Goal: Information Seeking & Learning: Check status

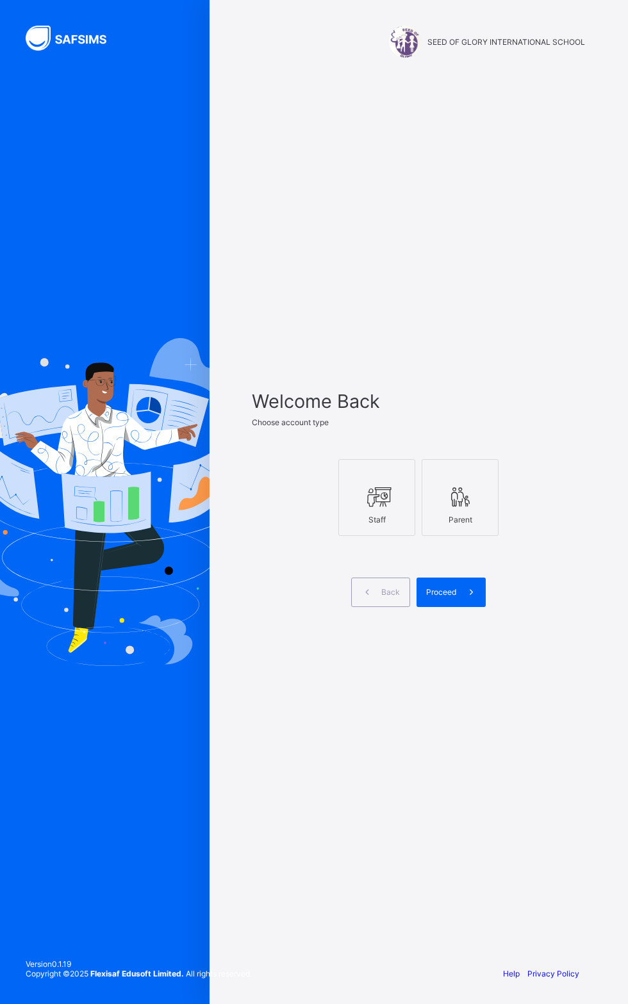
click at [450, 607] on div "Proceed" at bounding box center [450, 592] width 69 height 29
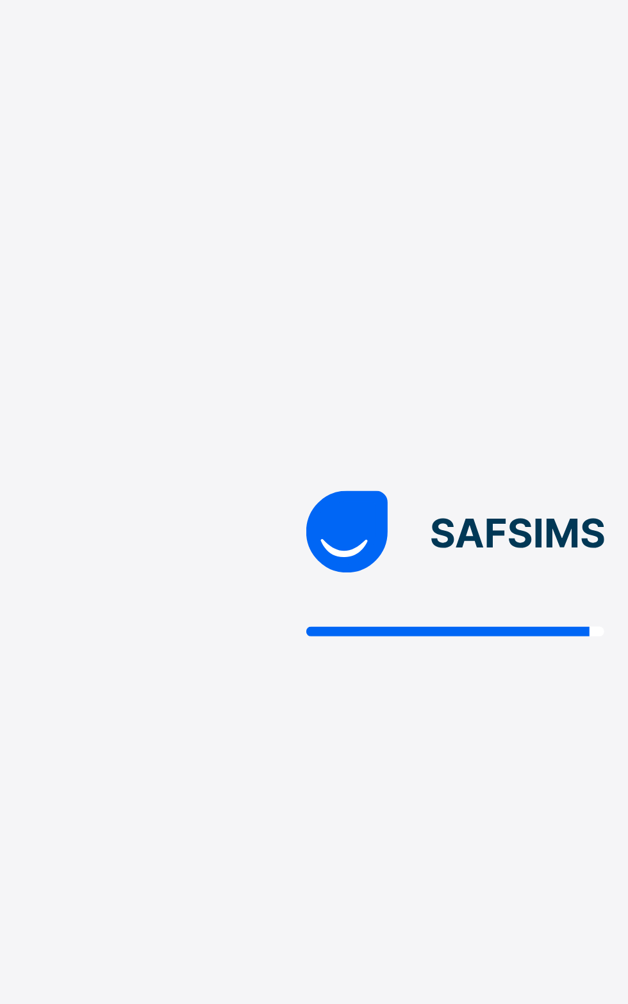
scroll to position [110, 0]
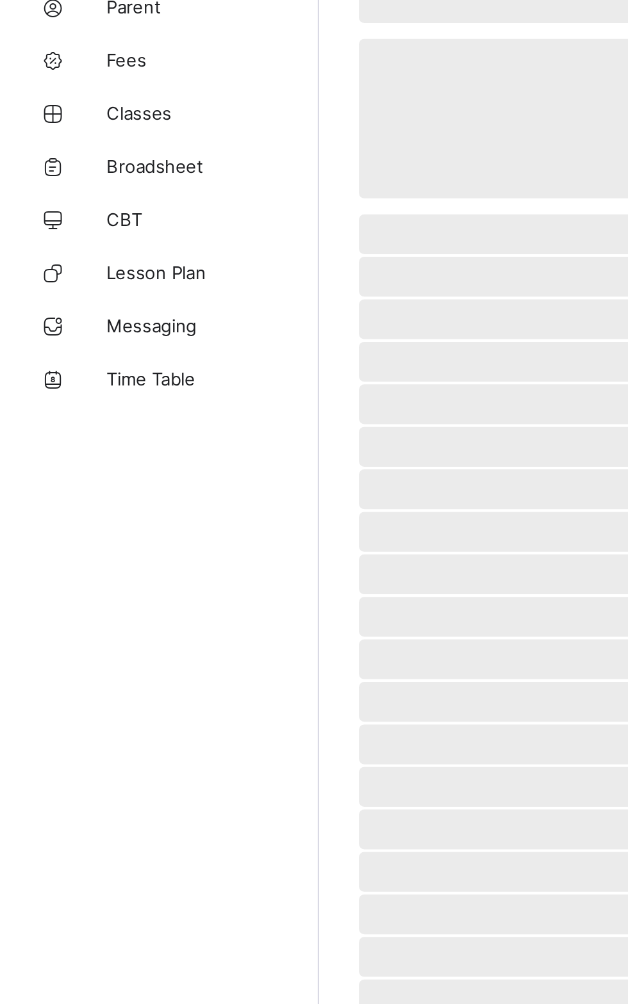
scroll to position [10, 0]
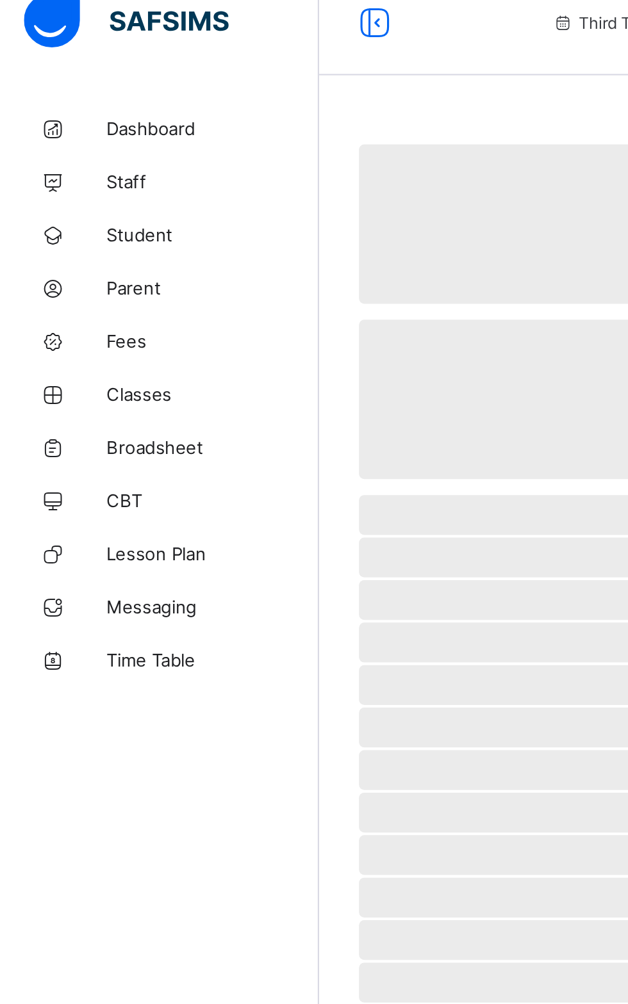
click at [88, 234] on span "Broadsheet" at bounding box center [102, 230] width 102 height 10
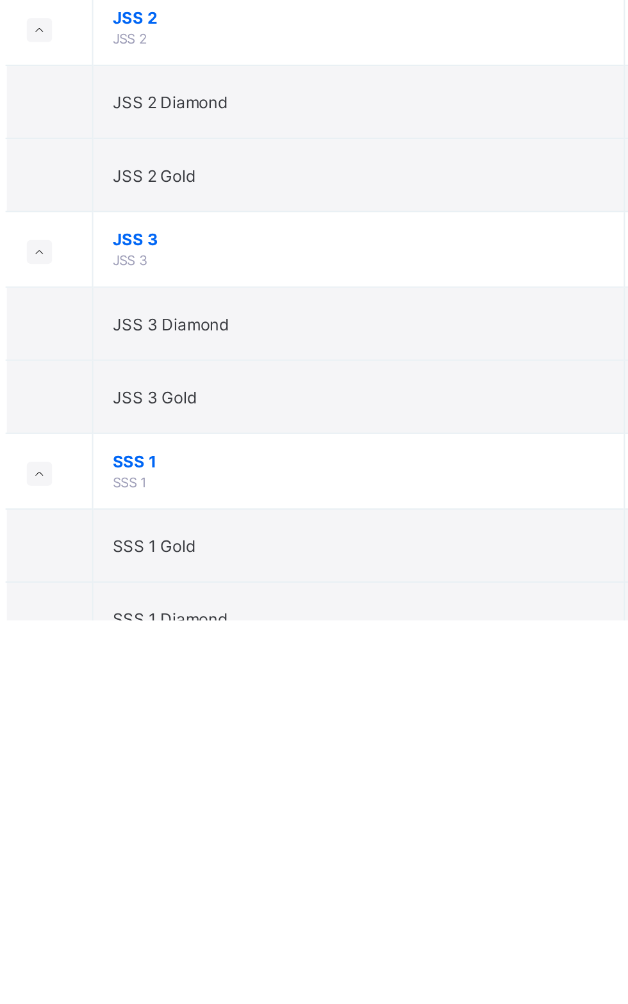
scroll to position [387, 0]
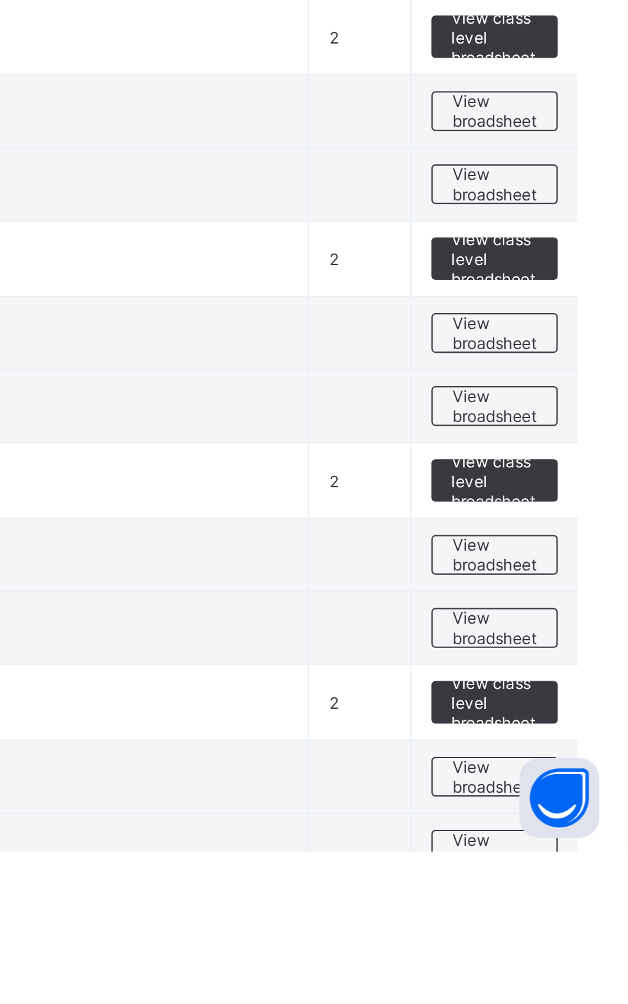
click at [561, 780] on span "View broadsheet" at bounding box center [565, 789] width 40 height 19
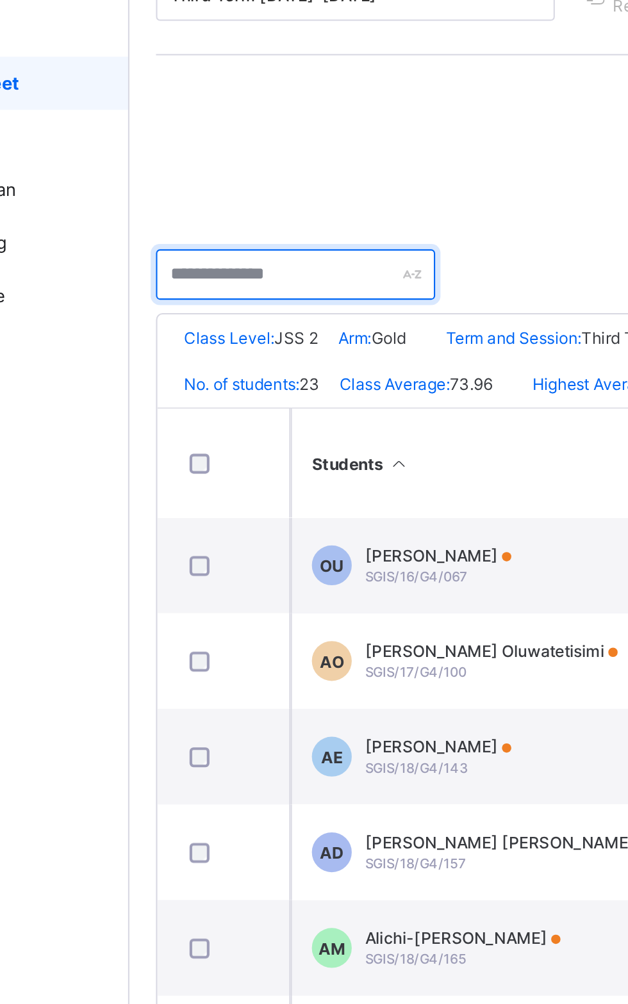
click at [223, 318] on input "text" at bounding box center [234, 323] width 135 height 24
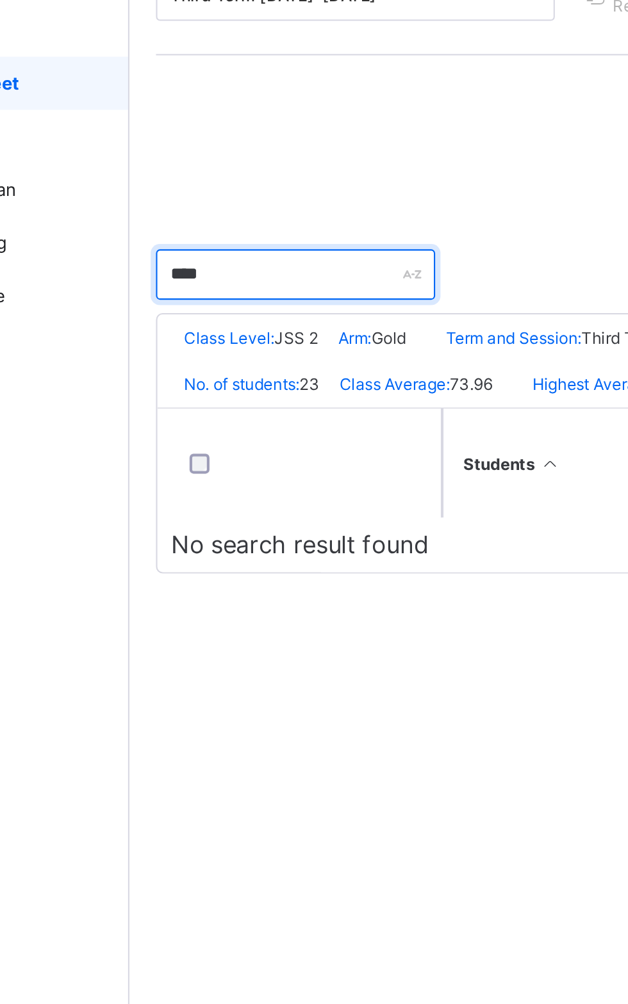
click at [229, 324] on input "***" at bounding box center [234, 323] width 135 height 24
type input "*"
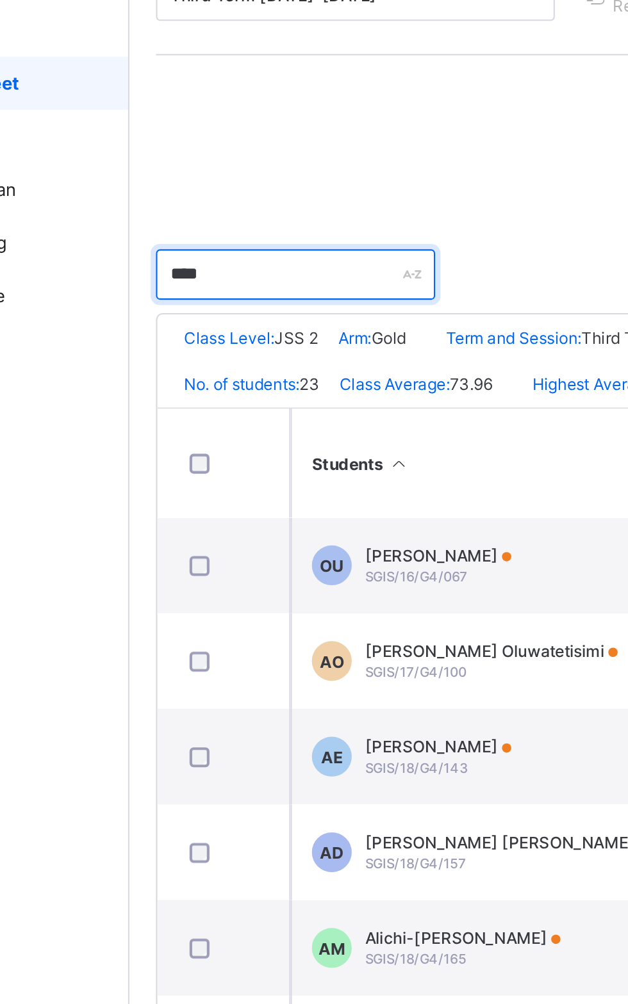
type input "*****"
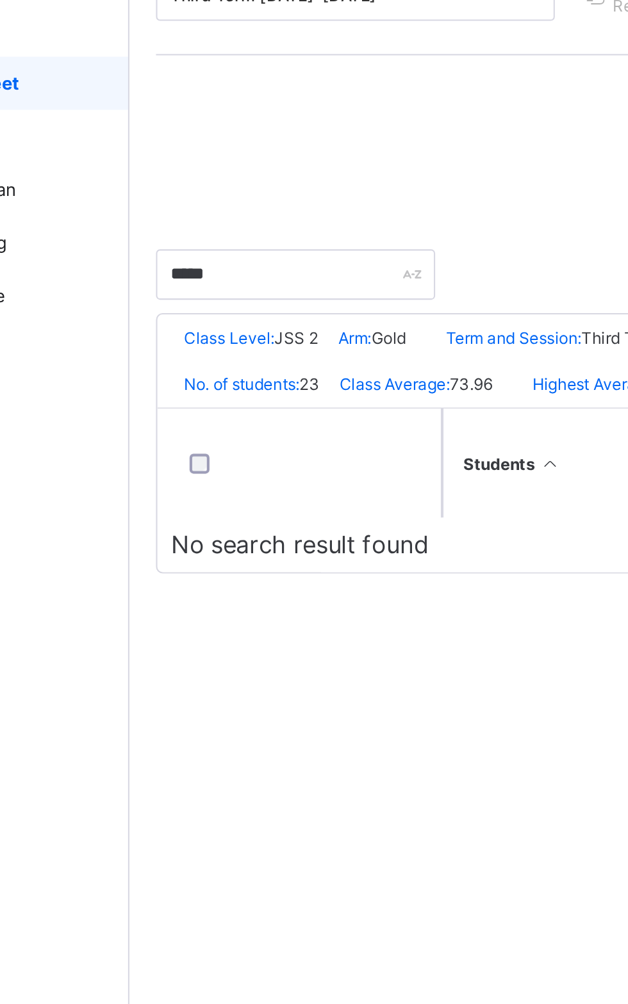
click at [104, 242] on link "Broadsheet" at bounding box center [77, 231] width 154 height 26
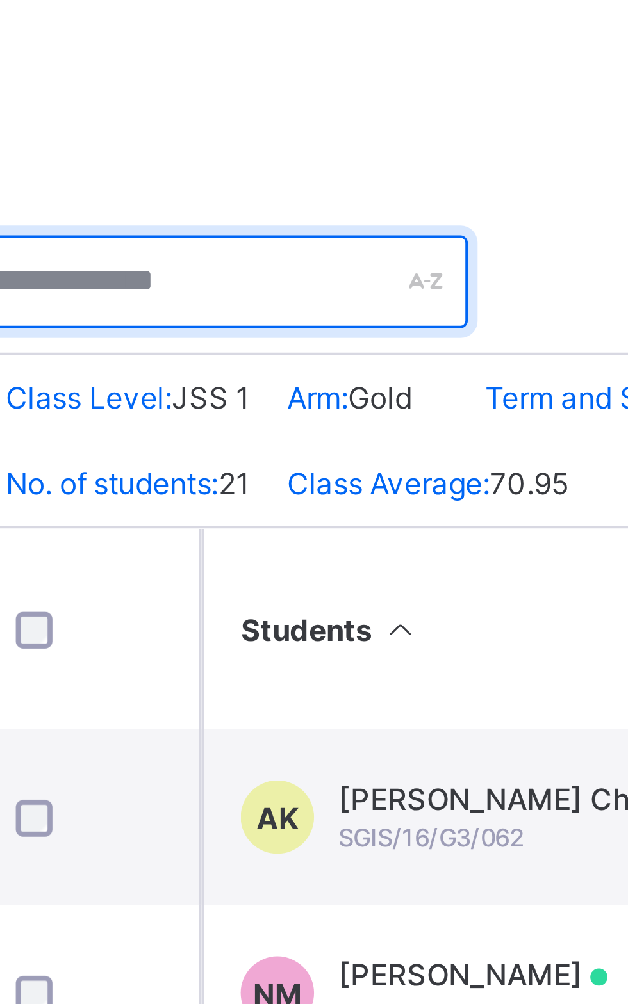
click at [240, 319] on input "text" at bounding box center [234, 323] width 135 height 24
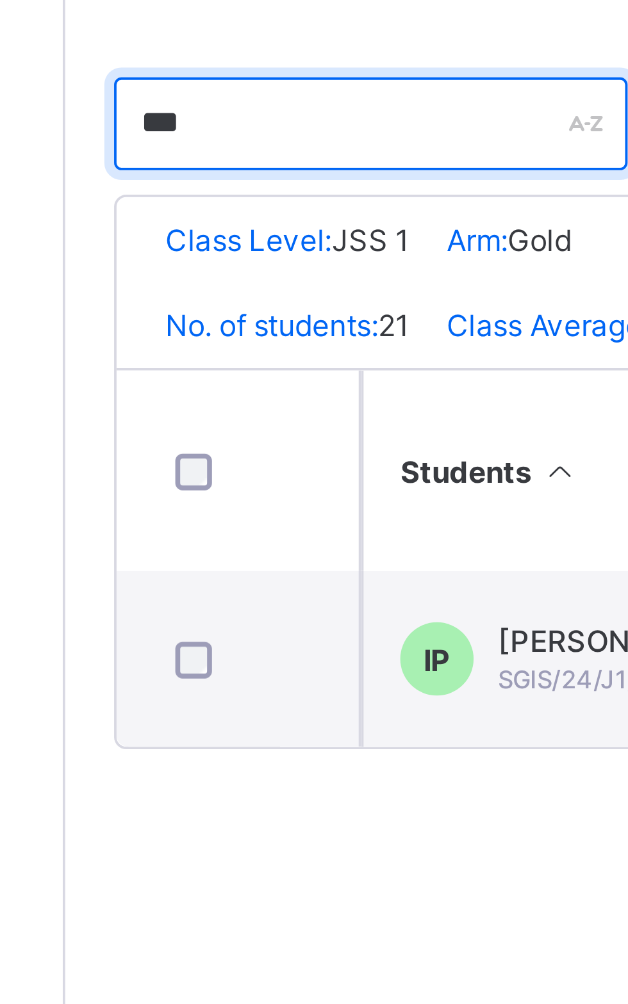
type input "***"
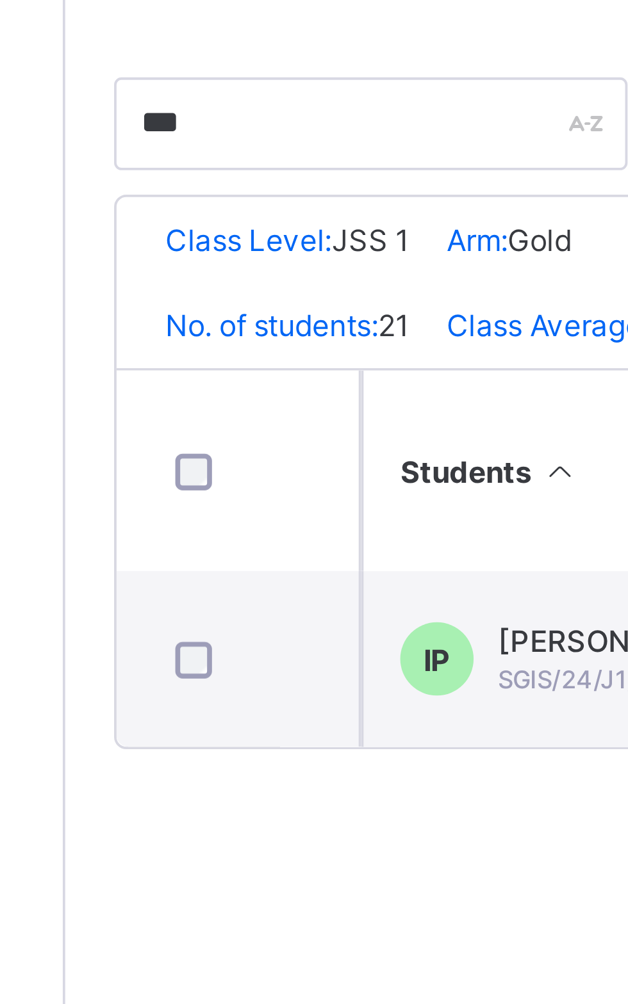
click at [285, 463] on span "Ibeh Okoli Praise" at bounding box center [314, 459] width 95 height 10
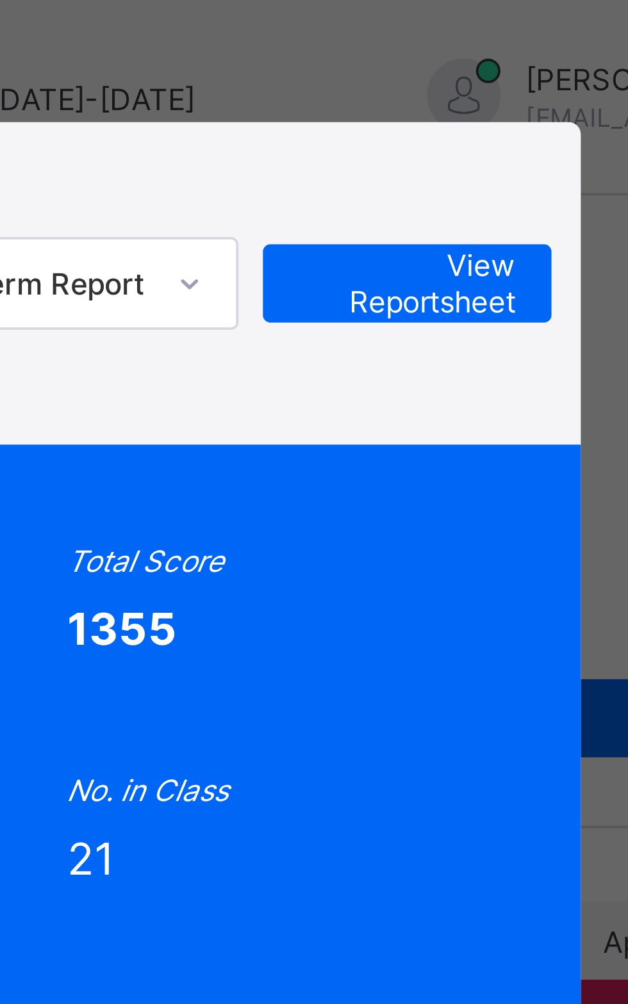
click at [516, 84] on span "View Reportsheet" at bounding box center [488, 74] width 56 height 19
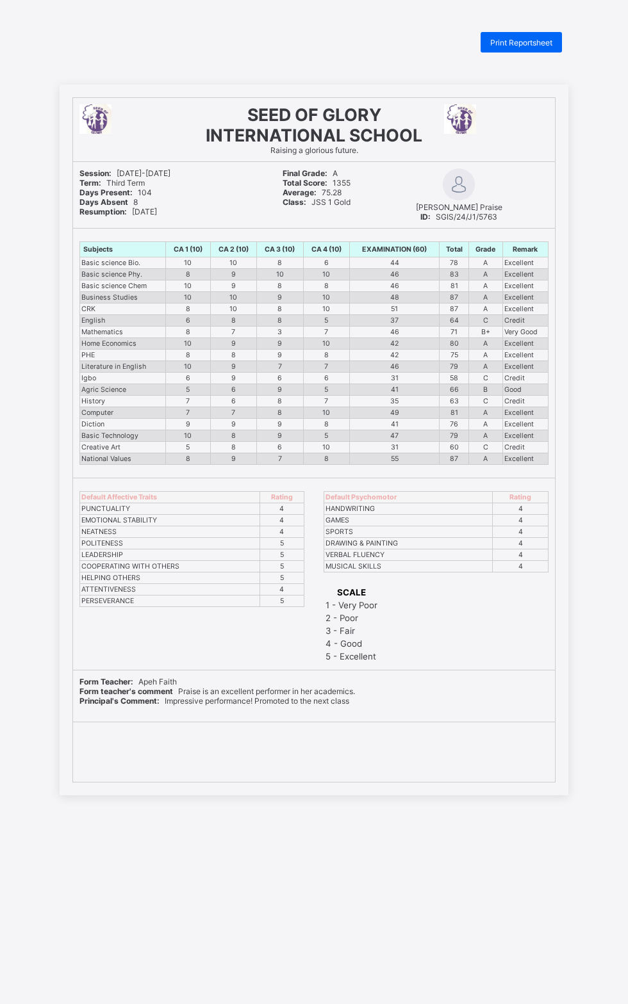
click at [520, 44] on span "Print Reportsheet" at bounding box center [521, 43] width 62 height 10
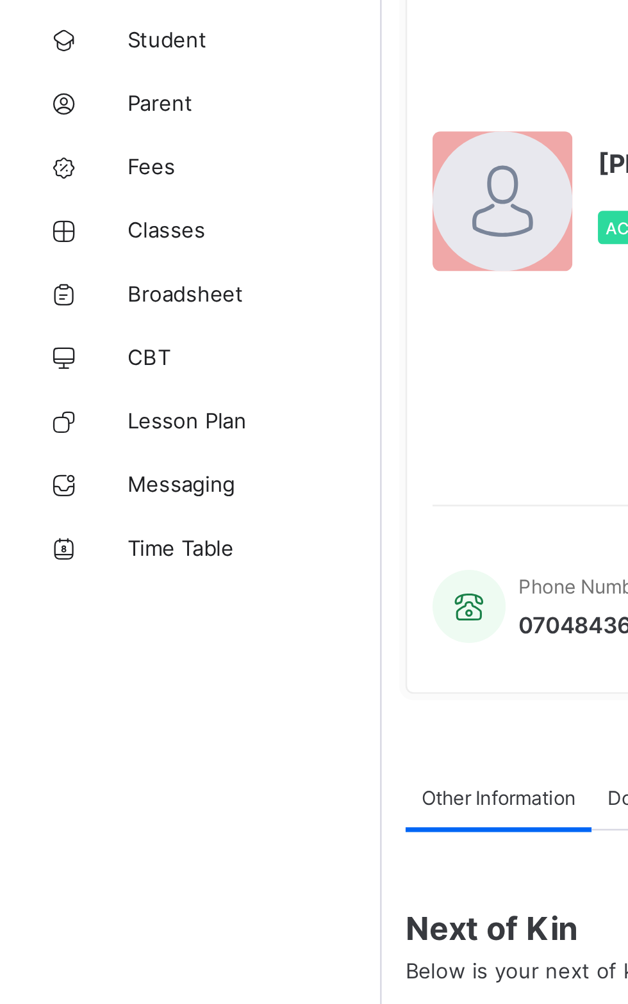
click at [82, 223] on link "Broadsheet" at bounding box center [77, 231] width 154 height 26
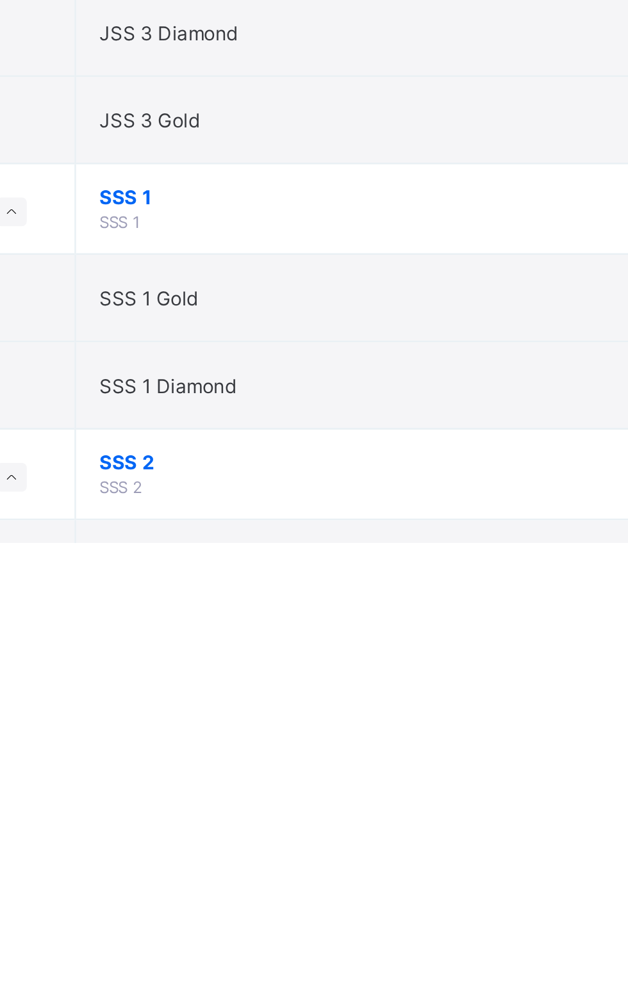
scroll to position [455, 0]
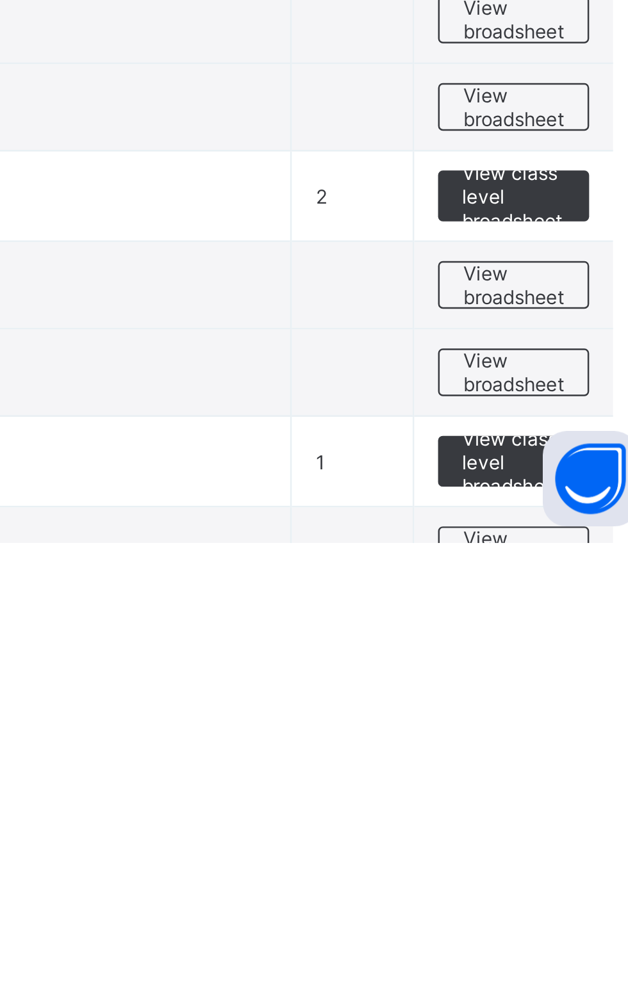
click at [568, 931] on span "View broadsheet" at bounding box center [565, 935] width 40 height 19
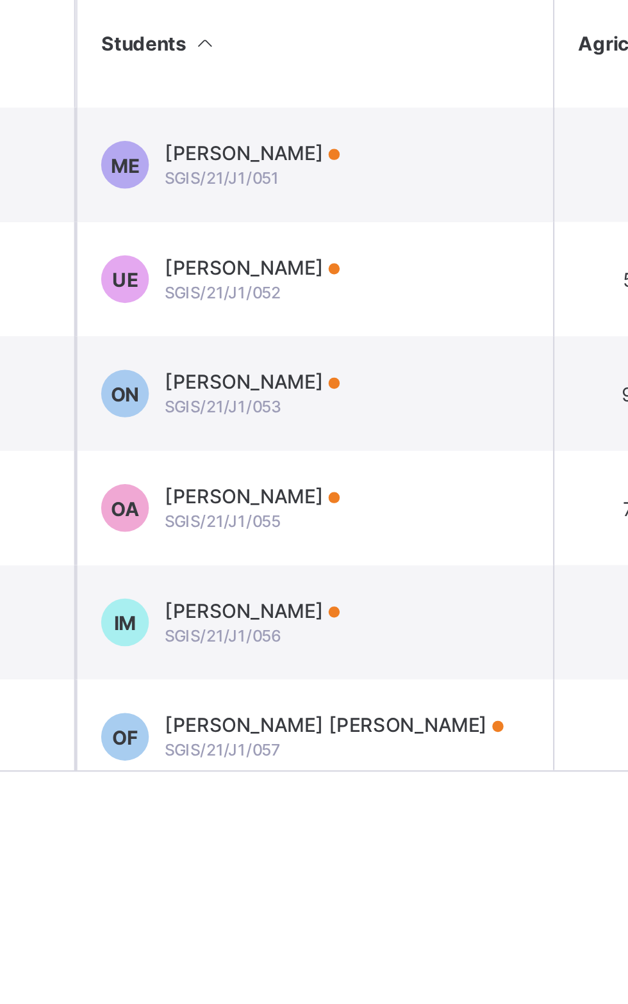
click at [332, 463] on span "[PERSON_NAME]" at bounding box center [302, 459] width 70 height 10
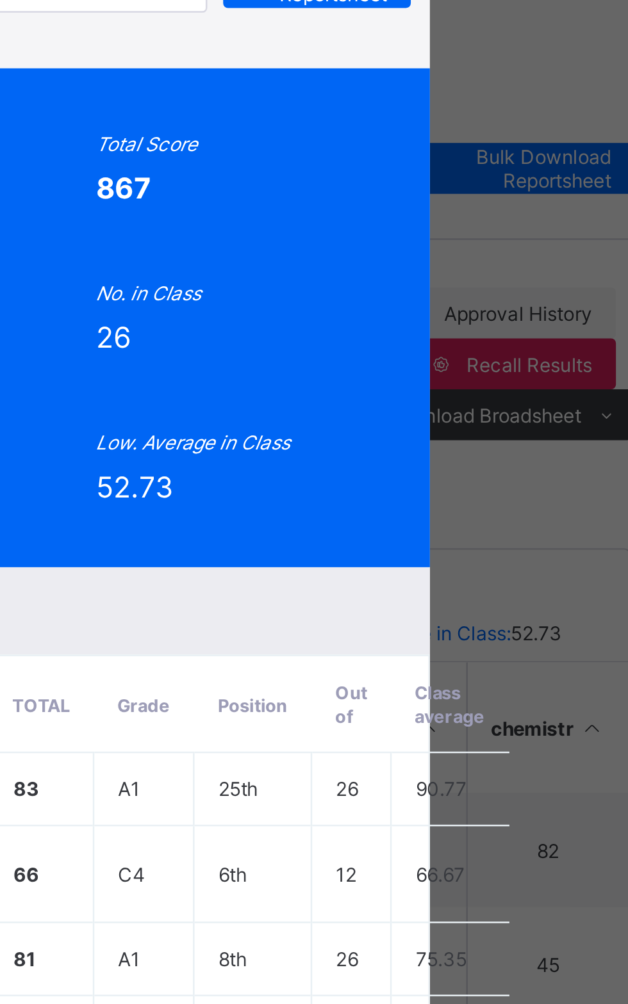
click at [516, 123] on span "View Reportsheet" at bounding box center [488, 113] width 56 height 19
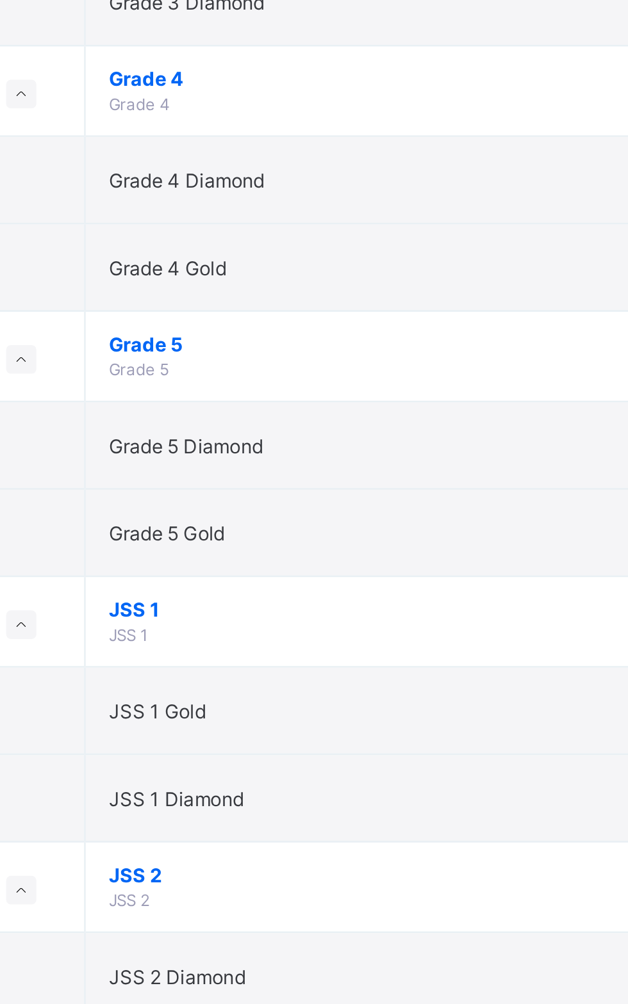
scroll to position [370, 0]
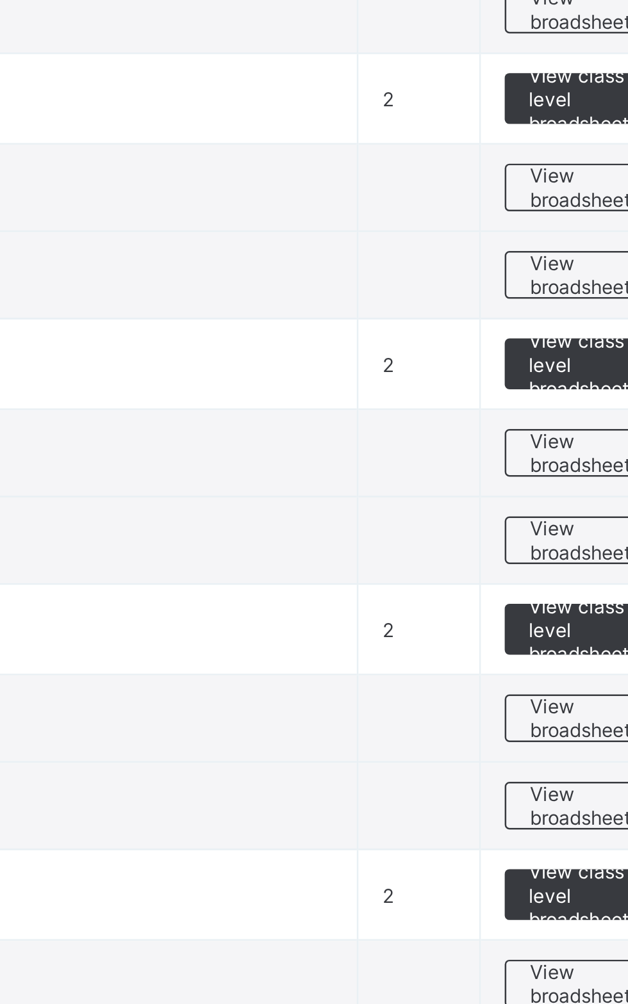
click at [563, 420] on td "View class level broadsheet" at bounding box center [565, 415] width 81 height 37
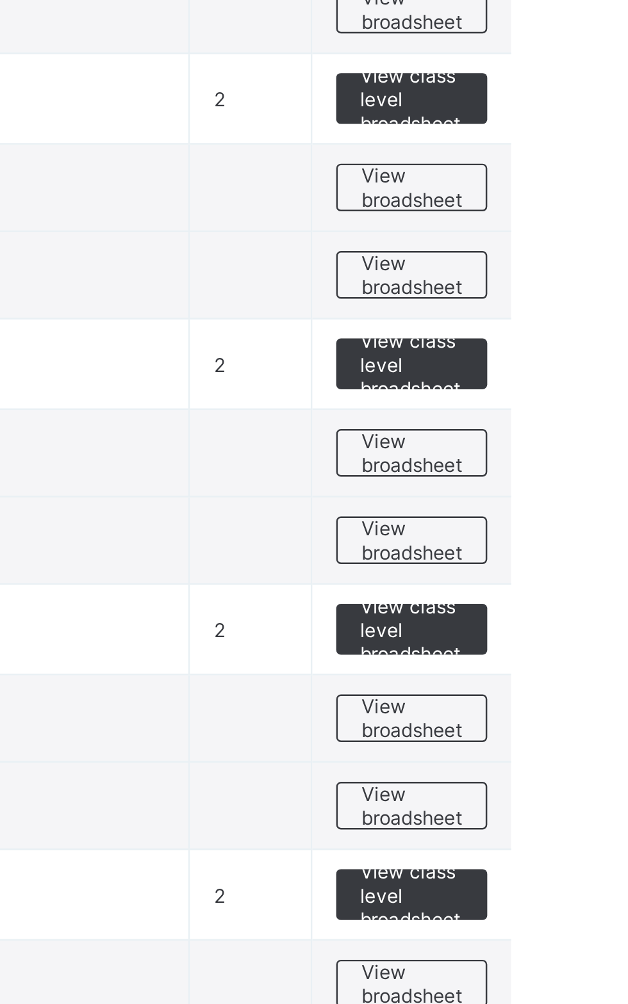
click at [572, 450] on span "View broadsheet" at bounding box center [565, 450] width 40 height 19
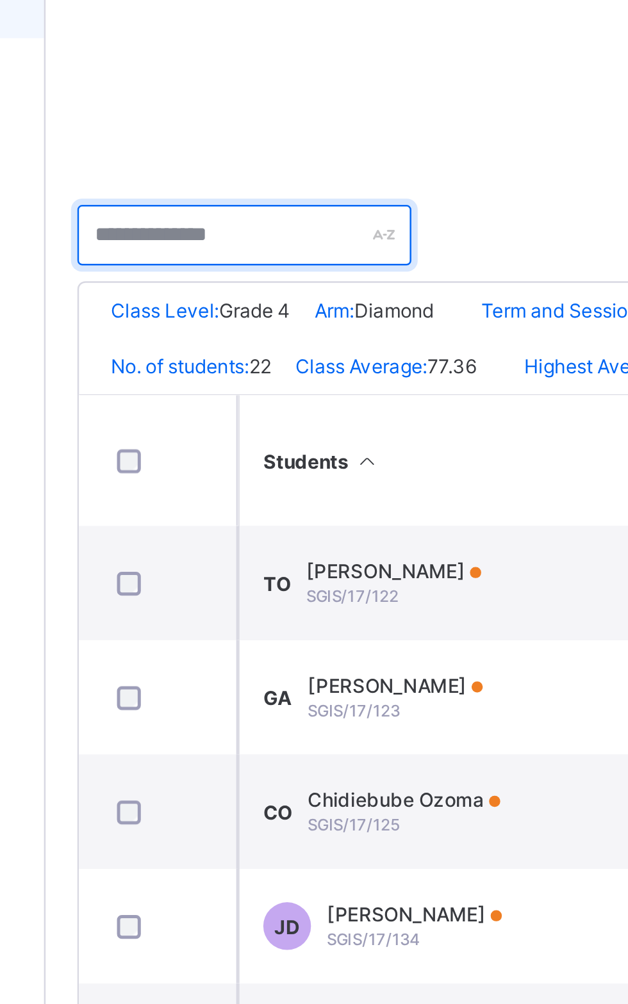
click at [245, 319] on input "text" at bounding box center [234, 323] width 135 height 24
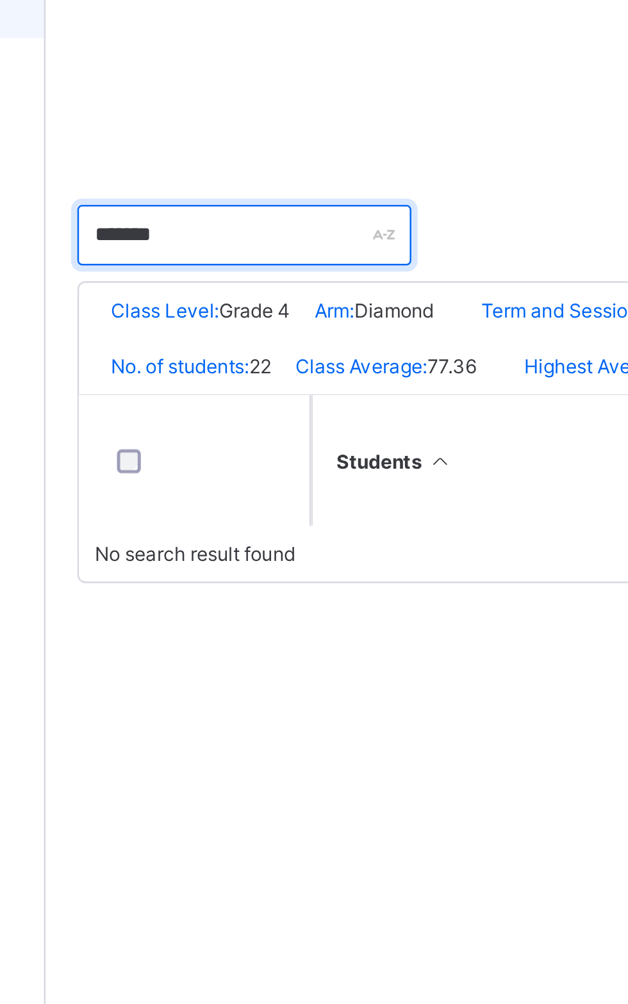
click at [252, 319] on input "******" at bounding box center [234, 323] width 135 height 24
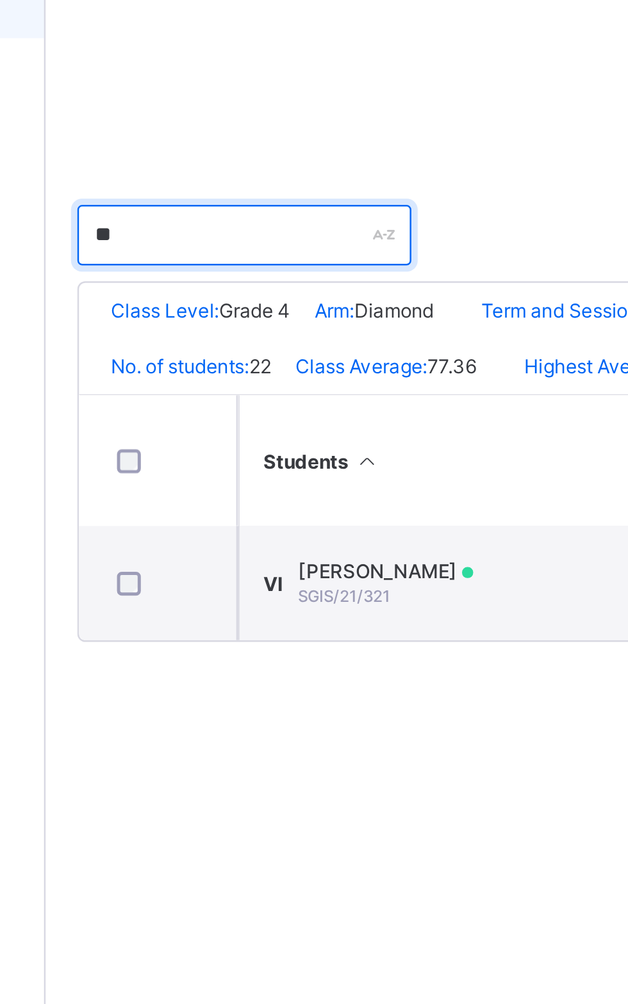
type input "*"
type input "*****"
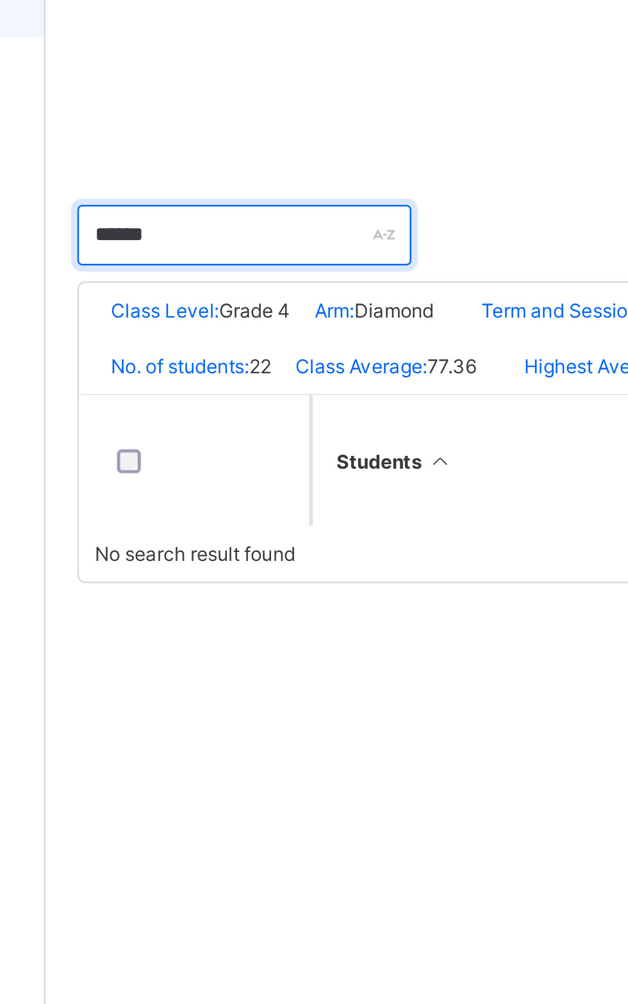
click at [205, 316] on input "*****" at bounding box center [234, 323] width 135 height 24
click at [232, 324] on input "*****" at bounding box center [234, 323] width 135 height 24
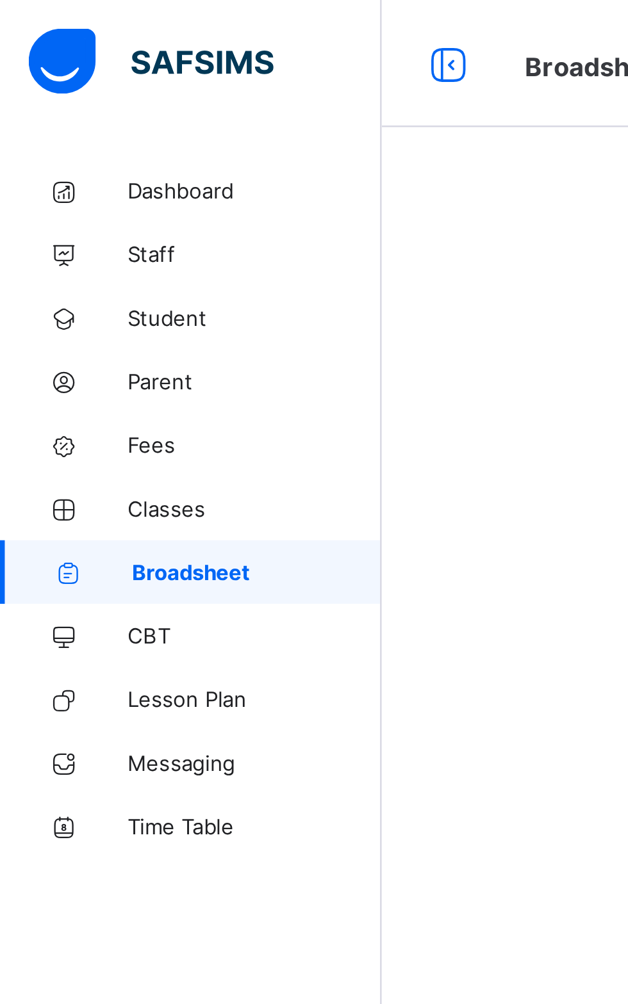
click at [115, 225] on span "Broadsheet" at bounding box center [103, 230] width 101 height 10
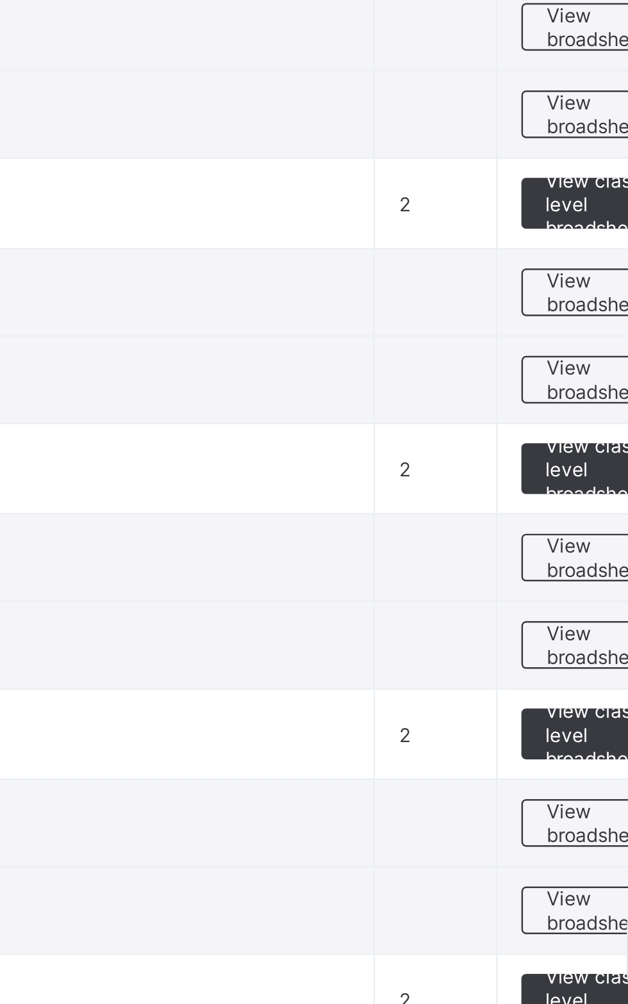
click at [562, 855] on span "View broadsheet" at bounding box center [565, 855] width 40 height 19
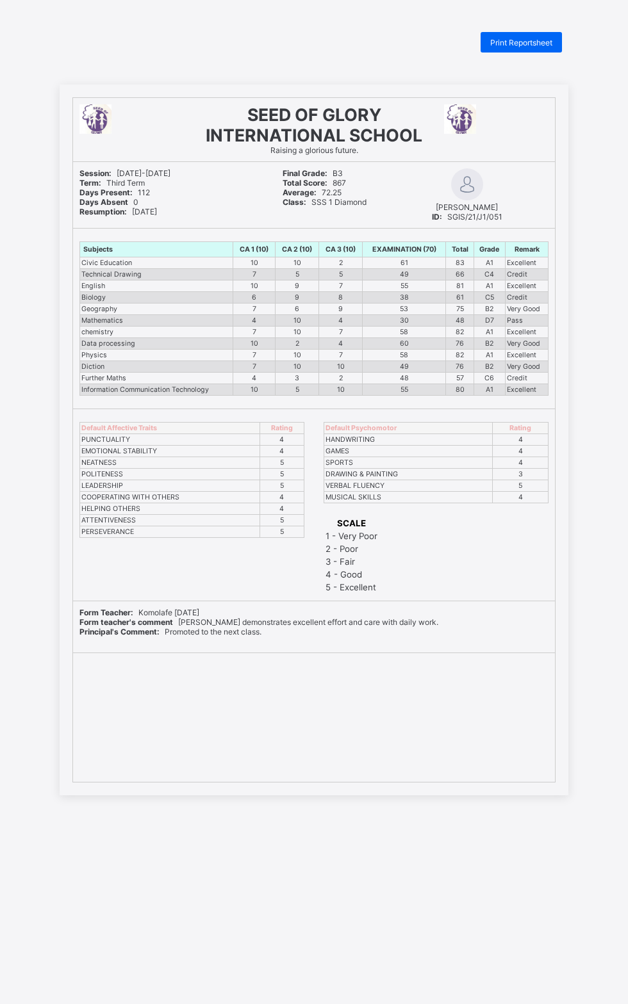
click at [556, 42] on div "Print Reportsheet" at bounding box center [520, 42] width 81 height 20
click at [523, 35] on div "Print Reportsheet" at bounding box center [520, 42] width 81 height 20
click at [504, 42] on span "Print Reportsheet" at bounding box center [521, 43] width 62 height 10
click at [507, 40] on span "Print Reportsheet" at bounding box center [521, 43] width 62 height 10
